Goal: Task Accomplishment & Management: Manage account settings

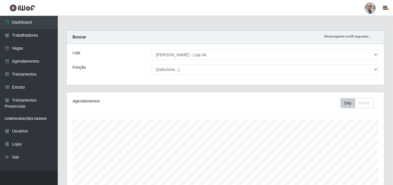
select select "251"
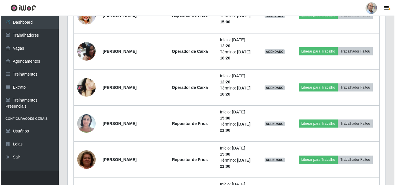
scroll to position [616, 0]
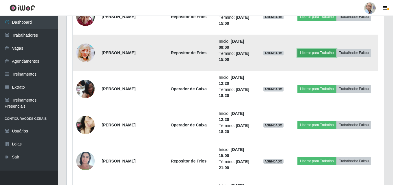
click at [318, 53] on button "Liberar para Trabalho" at bounding box center [317, 53] width 39 height 8
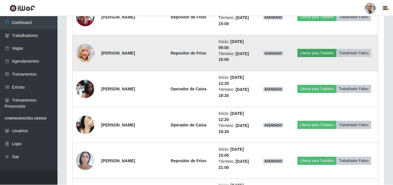
scroll to position [120, 315]
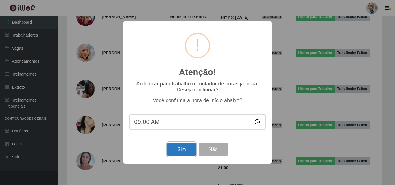
click at [185, 152] on button "Sim" at bounding box center [181, 150] width 28 height 14
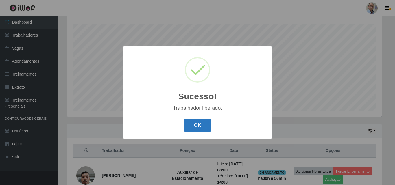
click at [202, 124] on button "OK" at bounding box center [197, 126] width 27 height 14
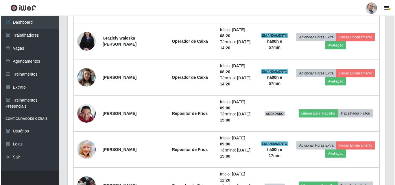
scroll to position [529, 0]
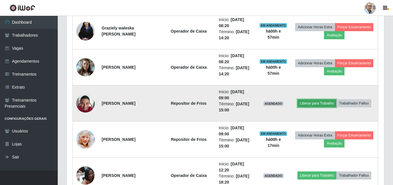
click at [304, 102] on button "Liberar para Trabalho" at bounding box center [317, 103] width 39 height 8
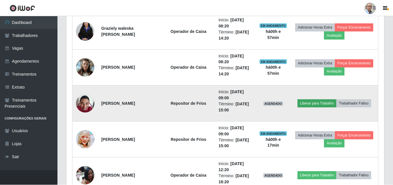
scroll to position [120, 315]
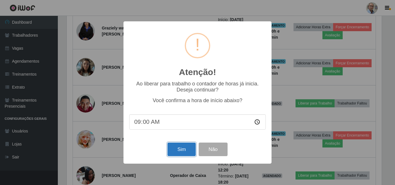
click at [182, 153] on button "Sim" at bounding box center [181, 150] width 28 height 14
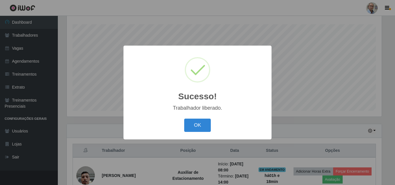
click at [184, 119] on button "OK" at bounding box center [197, 126] width 27 height 14
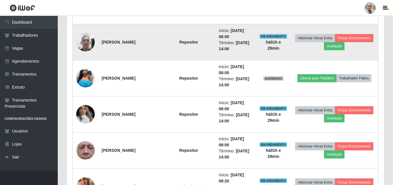
scroll to position [356, 0]
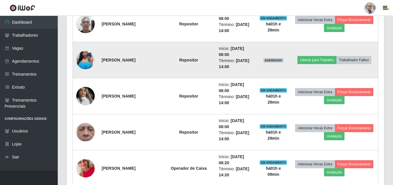
click at [88, 63] on img at bounding box center [85, 60] width 18 height 41
click at [88, 57] on img at bounding box center [85, 60] width 18 height 41
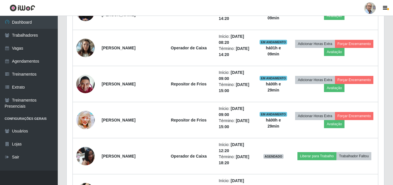
scroll to position [558, 0]
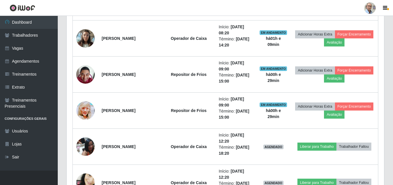
click at [70, 112] on div "Trabalhador Posição Data Status Opções [PERSON_NAME] Auxiliar de Estacionamento…" at bounding box center [225, 176] width 317 height 1000
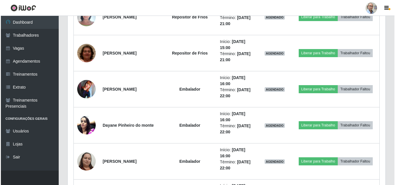
scroll to position [760, 0]
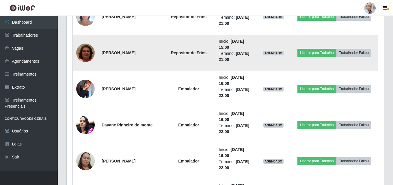
click at [83, 50] on img at bounding box center [85, 52] width 18 height 39
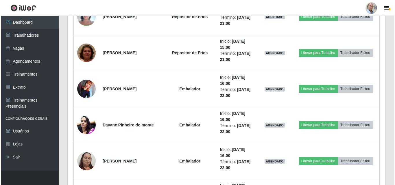
scroll to position [120, 317]
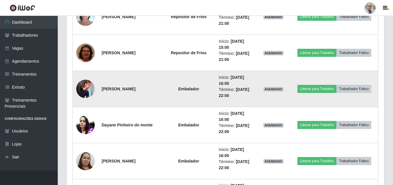
click at [85, 85] on img at bounding box center [85, 89] width 18 height 18
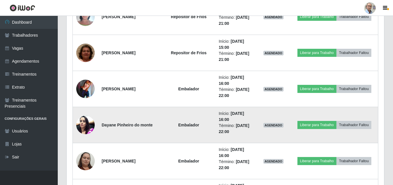
click at [84, 125] on img at bounding box center [85, 125] width 18 height 25
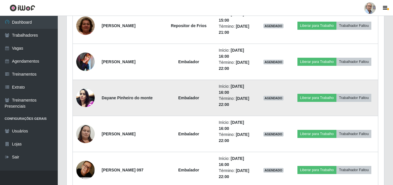
scroll to position [0, 0]
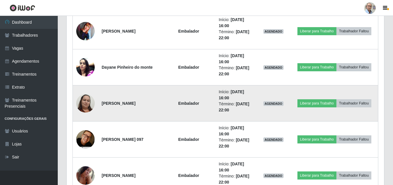
click at [86, 101] on img at bounding box center [85, 103] width 18 height 25
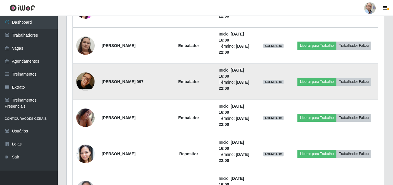
click at [86, 81] on img at bounding box center [85, 82] width 18 height 28
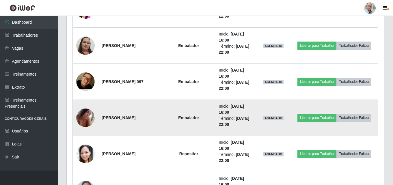
click at [84, 114] on img at bounding box center [85, 117] width 18 height 25
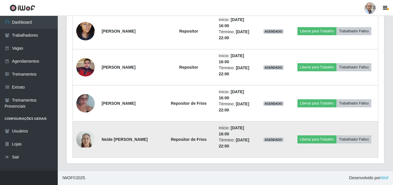
click at [84, 139] on img at bounding box center [85, 139] width 18 height 16
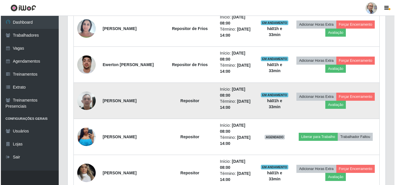
scroll to position [289, 0]
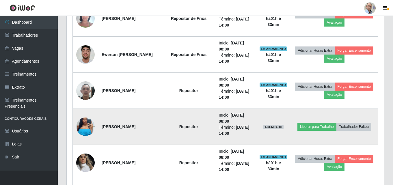
click at [87, 127] on img at bounding box center [85, 126] width 18 height 41
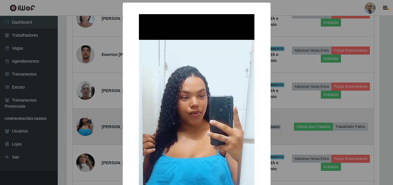
scroll to position [120, 315]
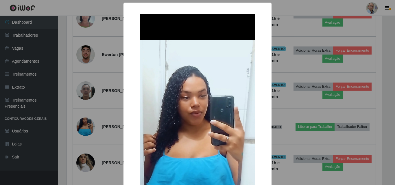
click at [84, 124] on div "× OK Cancel" at bounding box center [197, 92] width 395 height 185
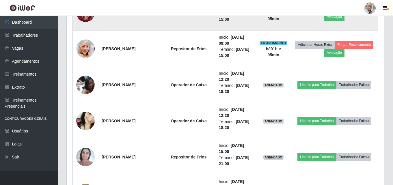
scroll to position [607, 0]
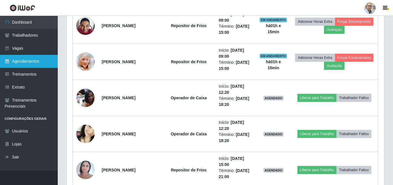
click at [29, 60] on link "Agendamentos" at bounding box center [29, 61] width 58 height 13
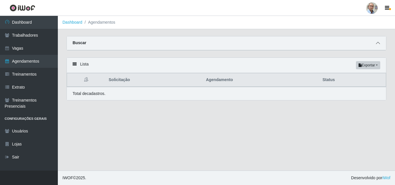
click at [377, 45] on icon at bounding box center [378, 43] width 4 height 4
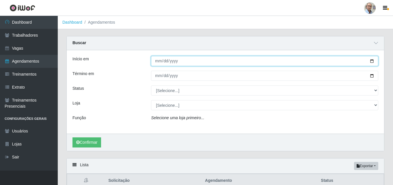
click at [372, 59] on input "Início em" at bounding box center [264, 61] width 227 height 10
type input "[DATE]"
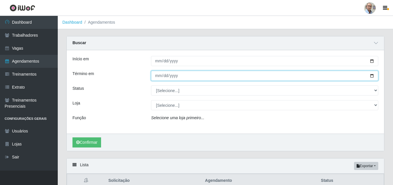
click at [372, 75] on input "Término em" at bounding box center [264, 76] width 227 height 10
type input "[DATE]"
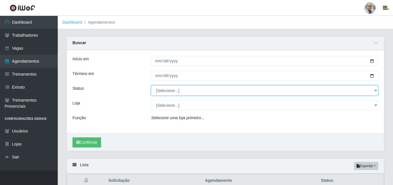
click at [375, 89] on select "[Selecione...] AGENDADO AGUARDANDO LIBERAR EM ANDAMENTO EM REVISÃO FINALIZADO C…" at bounding box center [264, 91] width 227 height 10
select select "AGENDADO"
click at [151, 86] on select "[Selecione...] AGENDADO AGUARDANDO LIBERAR EM ANDAMENTO EM REVISÃO FINALIZADO C…" at bounding box center [264, 91] width 227 height 10
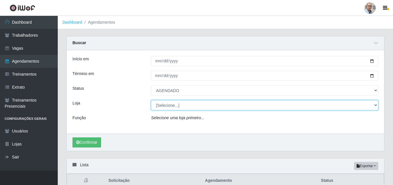
click at [233, 109] on select "[Selecione...] Mar Vermelho - Loja 04" at bounding box center [264, 105] width 227 height 10
select select "251"
click at [151, 101] on select "[Selecione...] Mar Vermelho - Loja 04" at bounding box center [264, 105] width 227 height 10
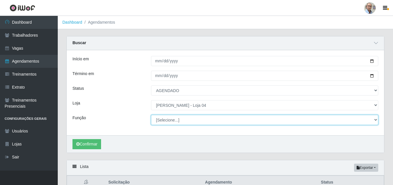
click at [208, 121] on select "[Selecione...] ASG ASG + ASG ++ Auxiliar de Depósito Auxiliar de Depósito + Aux…" at bounding box center [264, 120] width 227 height 10
select select "22"
click at [151, 115] on select "[Selecione...] ASG ASG + ASG ++ Auxiliar de Depósito Auxiliar de Depósito + Aux…" at bounding box center [264, 120] width 227 height 10
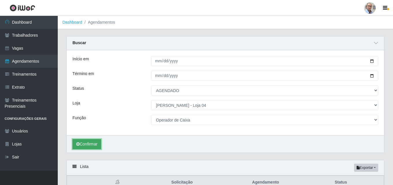
click at [96, 146] on button "Confirmar" at bounding box center [87, 144] width 29 height 10
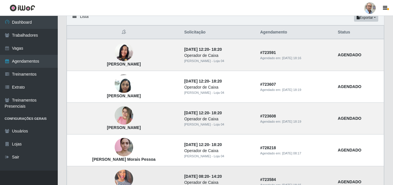
scroll to position [125, 0]
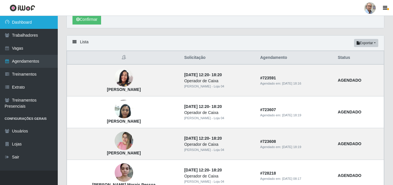
click at [23, 21] on link "Dashboard" at bounding box center [29, 22] width 58 height 13
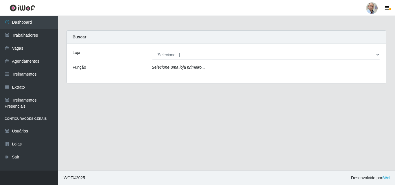
click at [173, 49] on div "Loja [Selecione...] Mar Vermelho - Loja 04 Função Selecione uma loja primeiro..." at bounding box center [226, 63] width 319 height 39
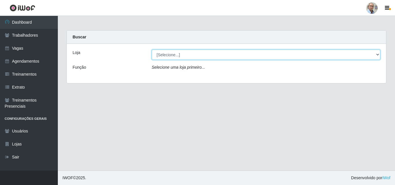
click at [172, 53] on select "[Selecione...] Mar Vermelho - Loja 04" at bounding box center [266, 55] width 228 height 10
select select "251"
click at [152, 50] on select "[Selecione...] Mar Vermelho - Loja 04" at bounding box center [266, 55] width 228 height 10
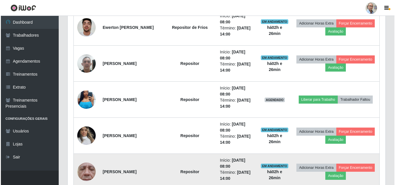
scroll to position [347, 0]
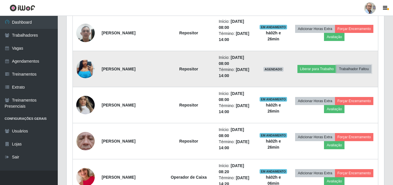
click at [360, 66] on button "Trabalhador Faltou" at bounding box center [354, 69] width 35 height 8
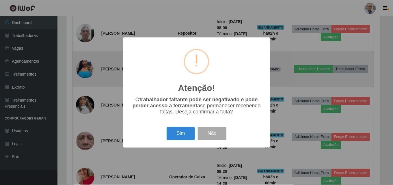
scroll to position [120, 315]
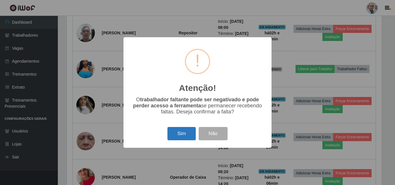
click at [178, 133] on button "Sim" at bounding box center [181, 134] width 28 height 14
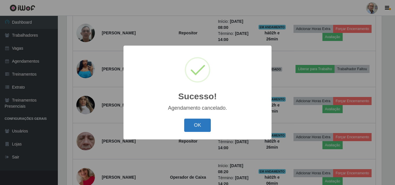
click at [203, 125] on button "OK" at bounding box center [197, 126] width 27 height 14
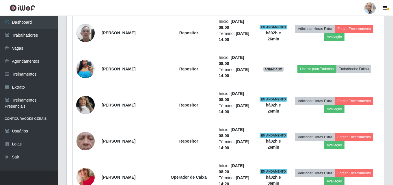
scroll to position [120, 317]
